Goal: Transaction & Acquisition: Purchase product/service

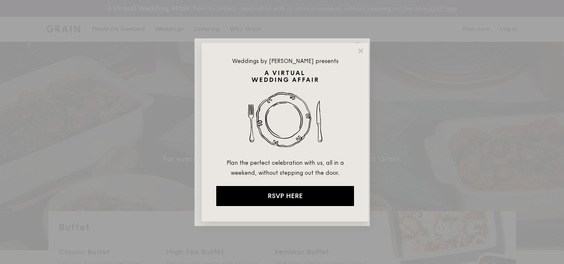
select select
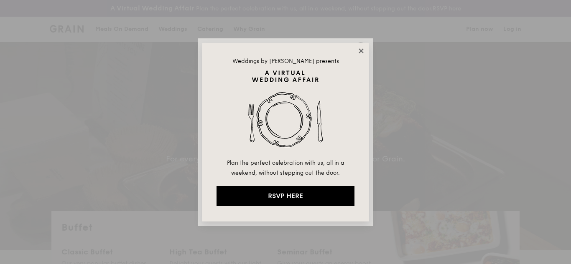
click at [360, 48] on icon at bounding box center [361, 51] width 8 height 8
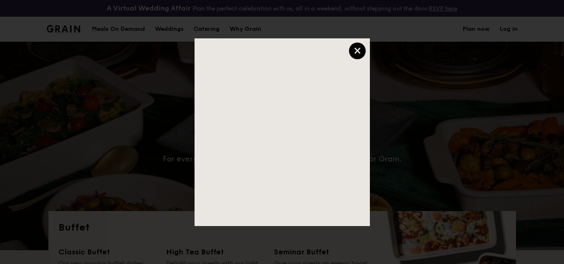
click at [354, 52] on div "×" at bounding box center [357, 51] width 17 height 17
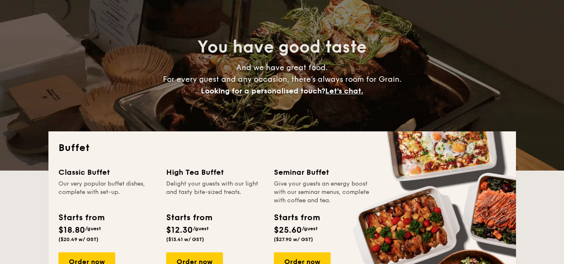
scroll to position [125, 0]
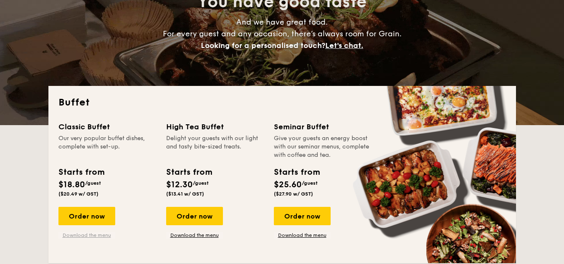
click at [107, 235] on link "Download the menu" at bounding box center [86, 235] width 57 height 7
click at [103, 218] on div "Order now" at bounding box center [86, 216] width 57 height 18
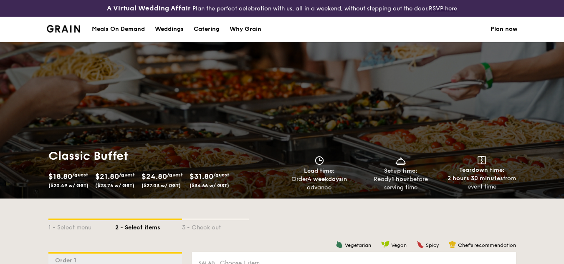
select select
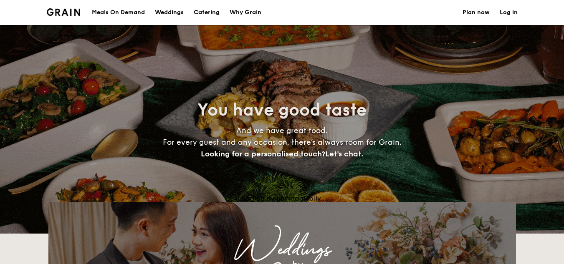
scroll to position [142, 0]
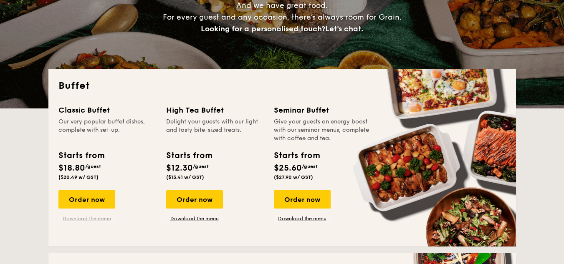
click at [88, 218] on link "Download the menu" at bounding box center [86, 219] width 57 height 7
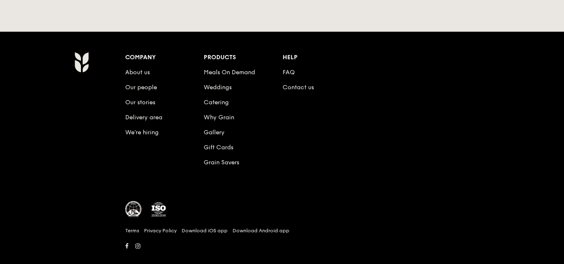
scroll to position [1848, 0]
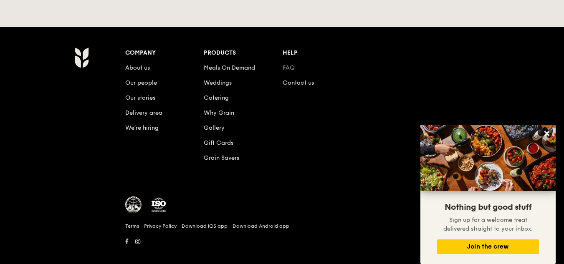
click at [284, 64] on link "FAQ" at bounding box center [289, 67] width 12 height 7
